Goal: Use online tool/utility: Use online tool/utility

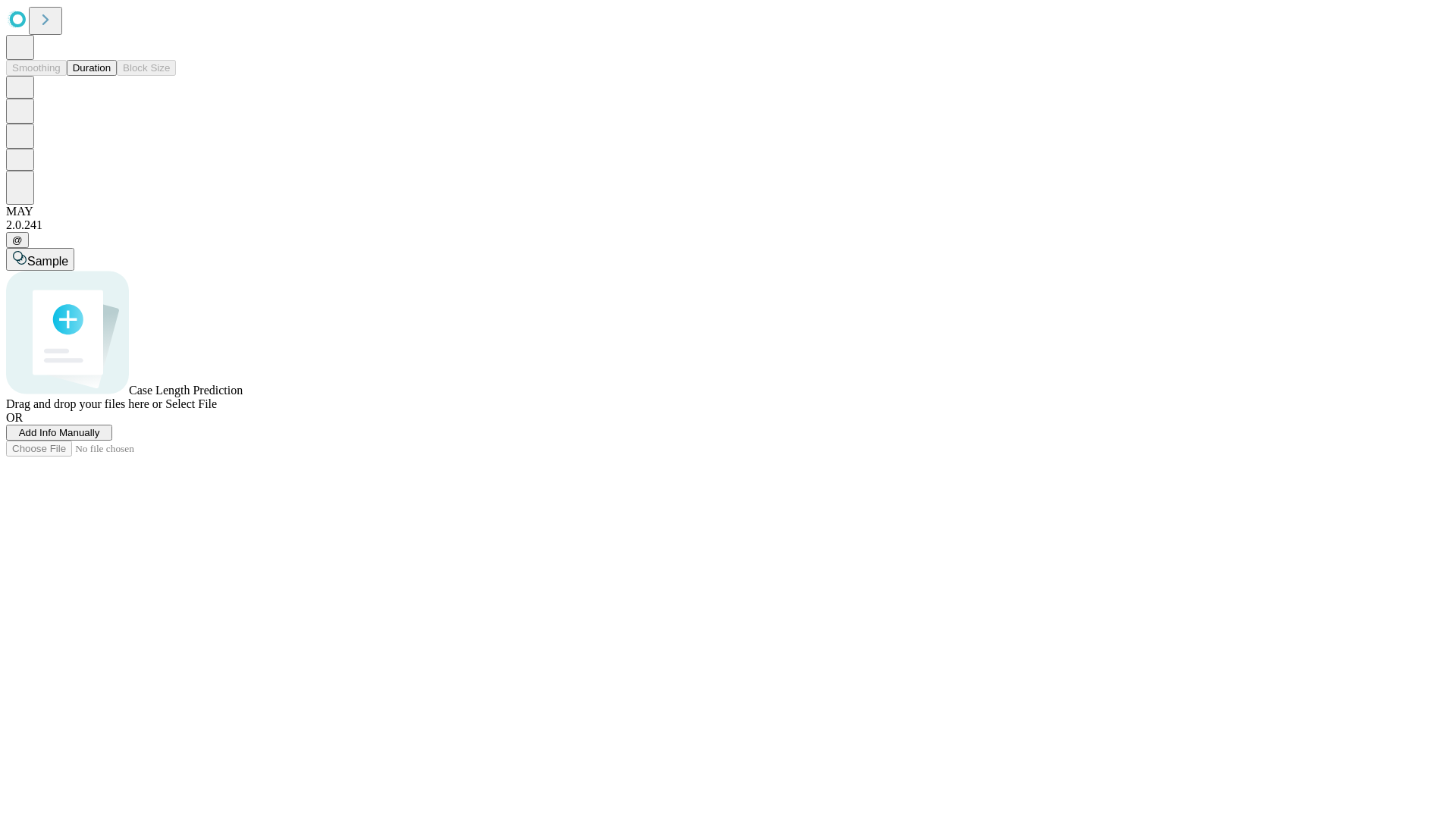
click at [111, 76] on button "Duration" at bounding box center [91, 67] width 50 height 16
click at [68, 255] on span "Sample" at bounding box center [48, 262] width 41 height 13
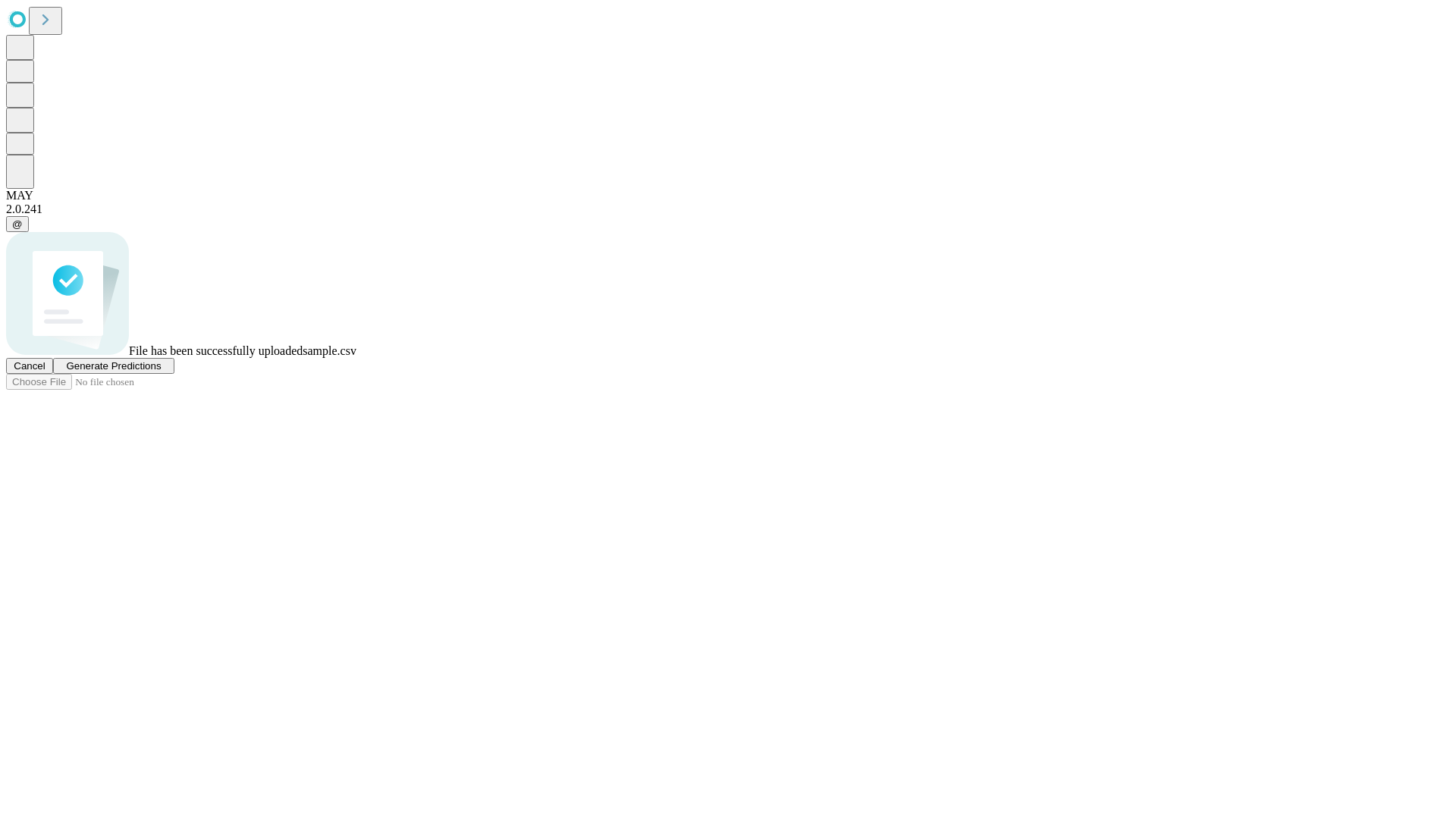
click at [160, 372] on span "Generate Predictions" at bounding box center [113, 366] width 95 height 12
